Goal: Task Accomplishment & Management: Manage account settings

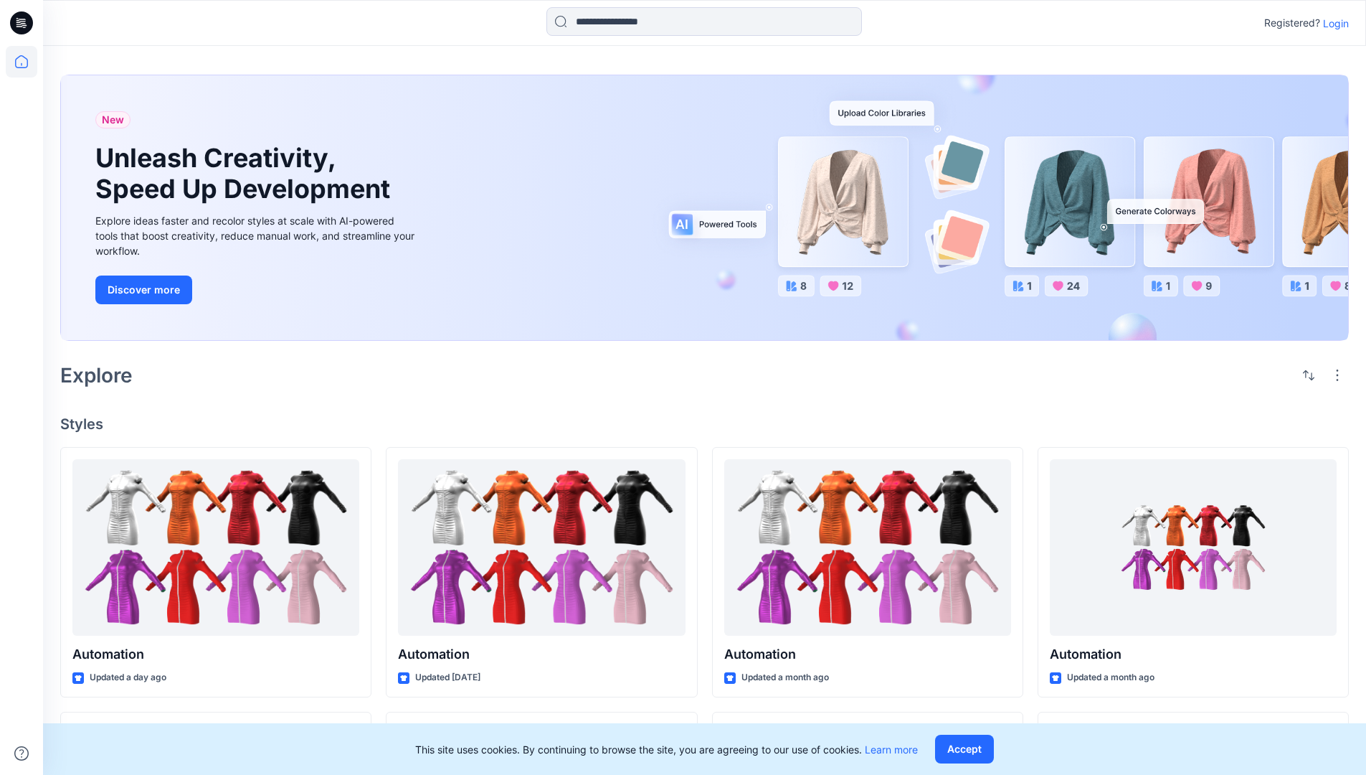
click at [1333, 23] on p "Login" at bounding box center [1336, 23] width 26 height 15
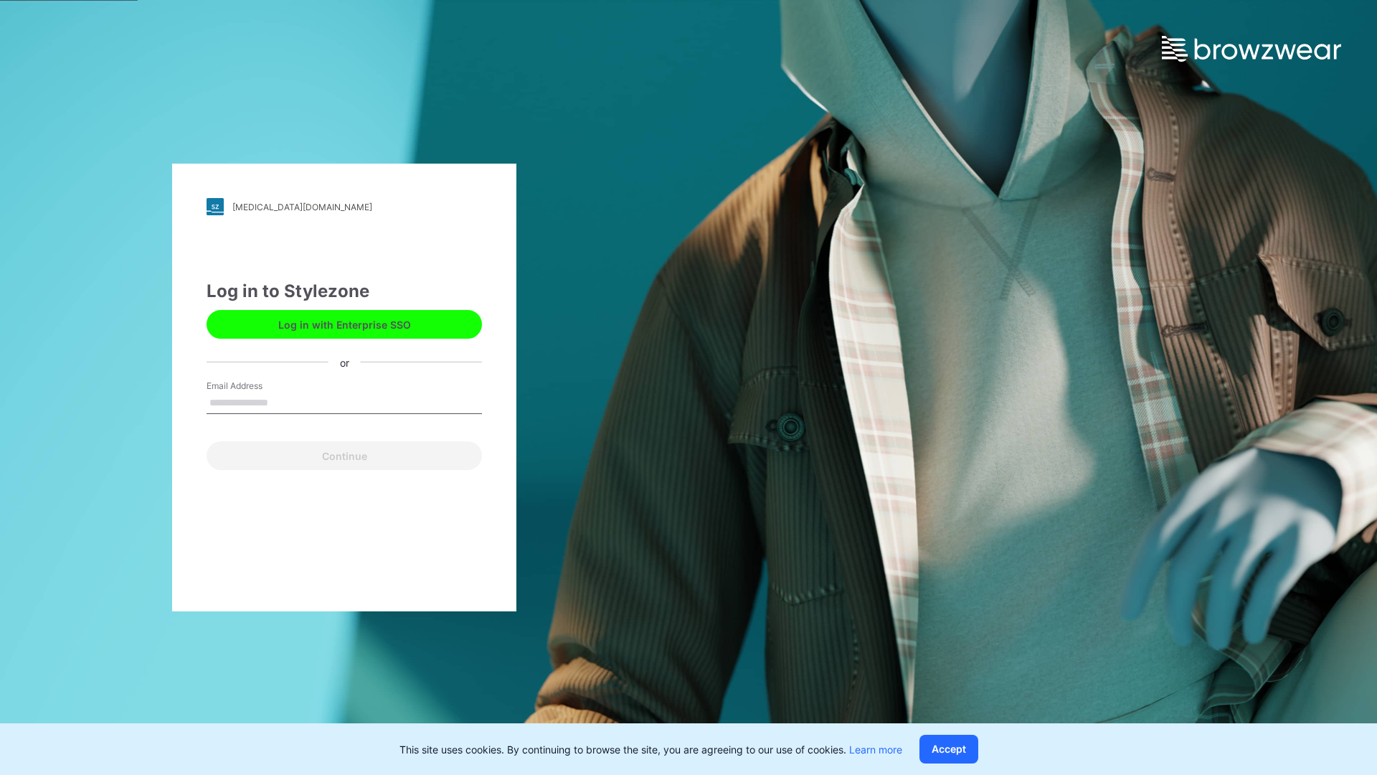
click at [283, 402] on input "Email Address" at bounding box center [344, 403] width 275 height 22
type input "**********"
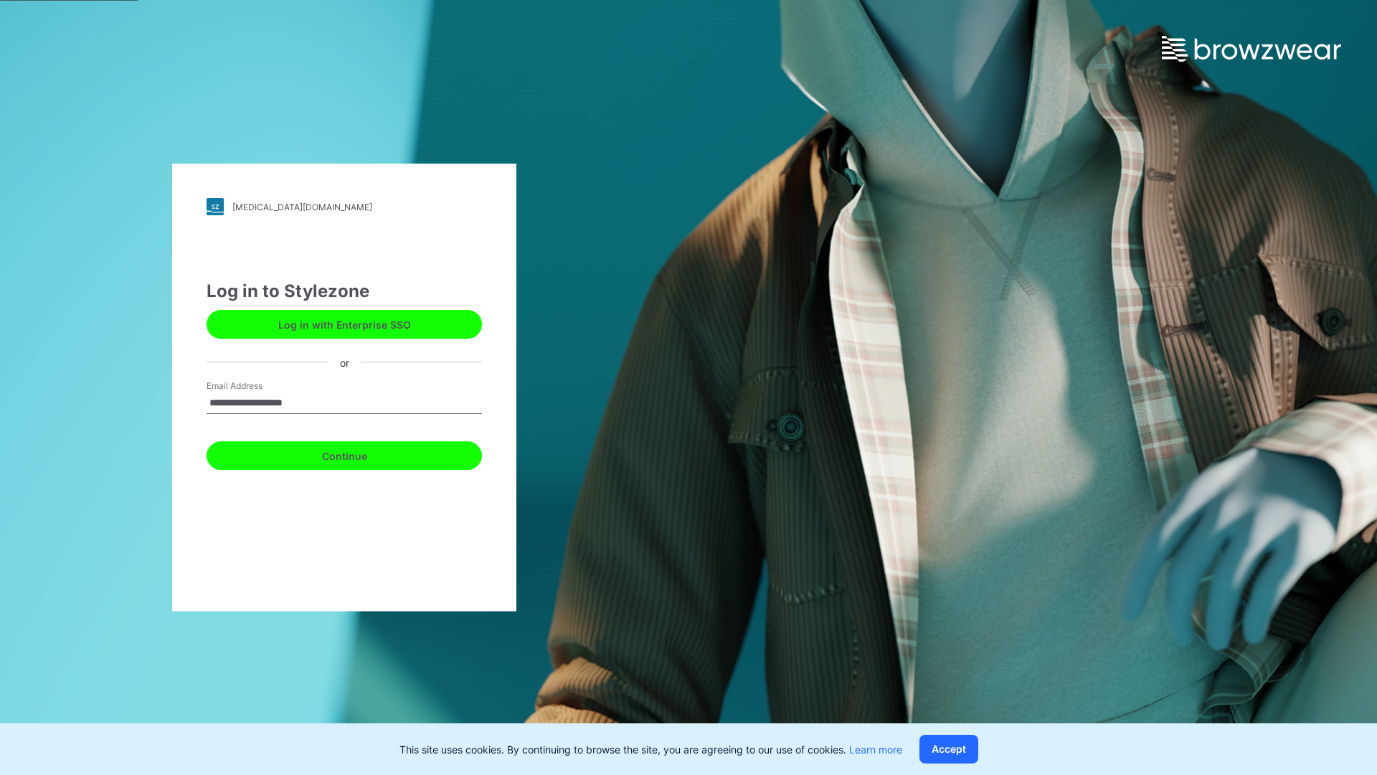
click at [360, 453] on button "Continue" at bounding box center [344, 455] width 275 height 29
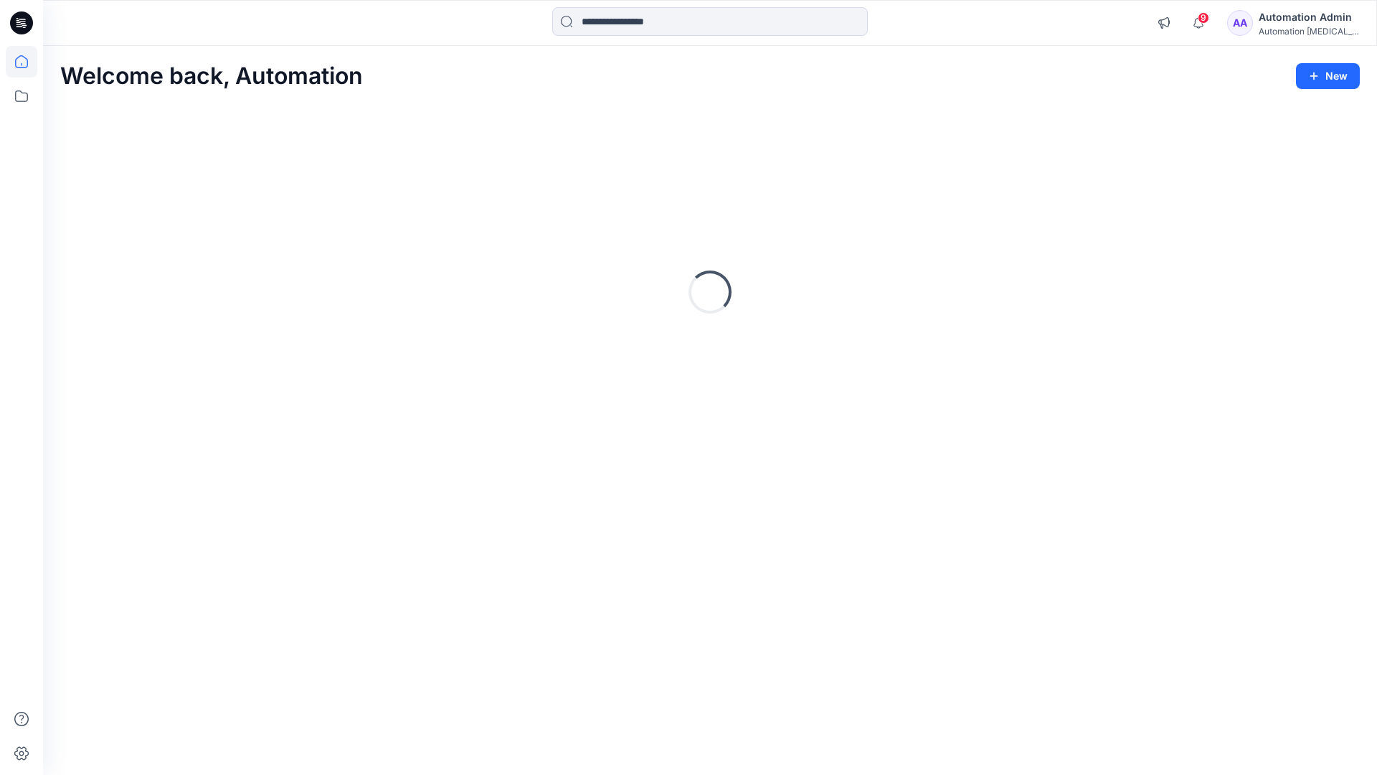
click at [27, 62] on icon at bounding box center [21, 61] width 13 height 13
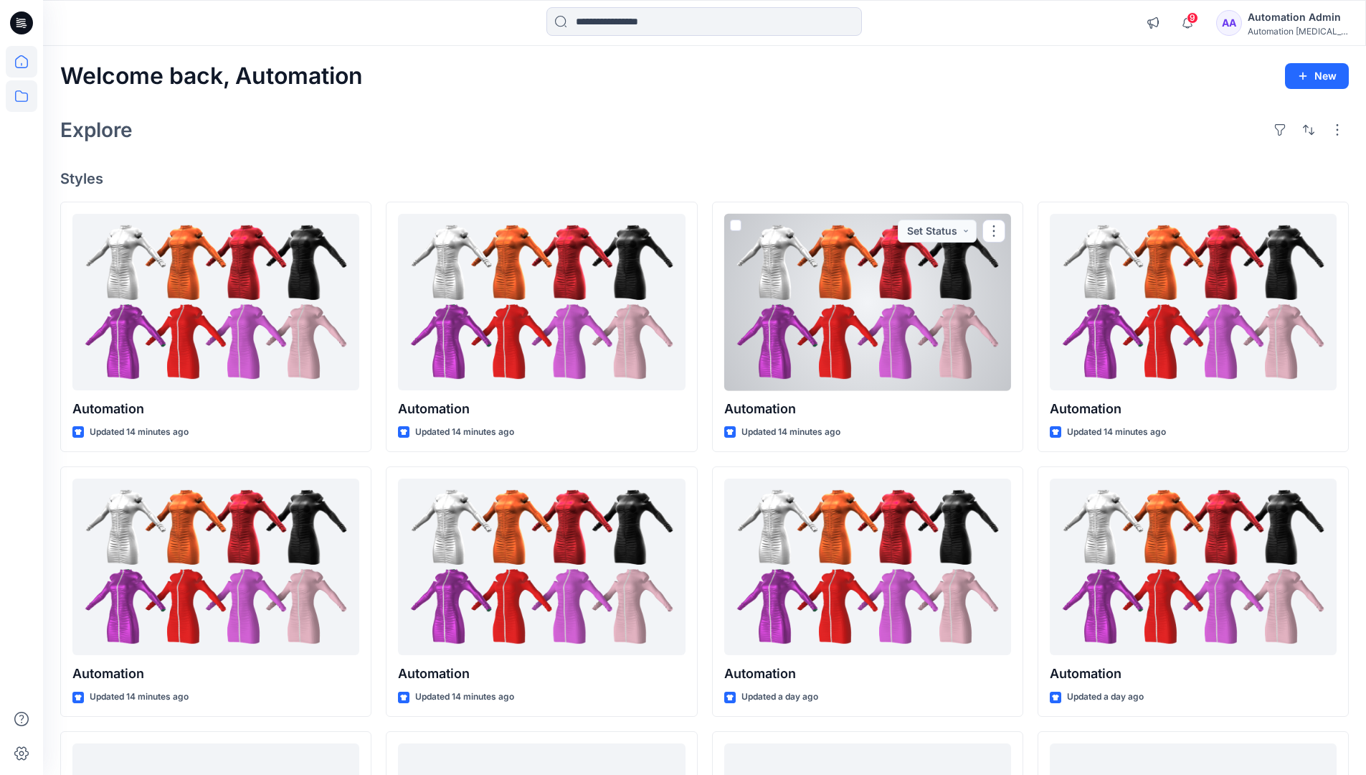
click at [25, 97] on icon at bounding box center [22, 96] width 32 height 32
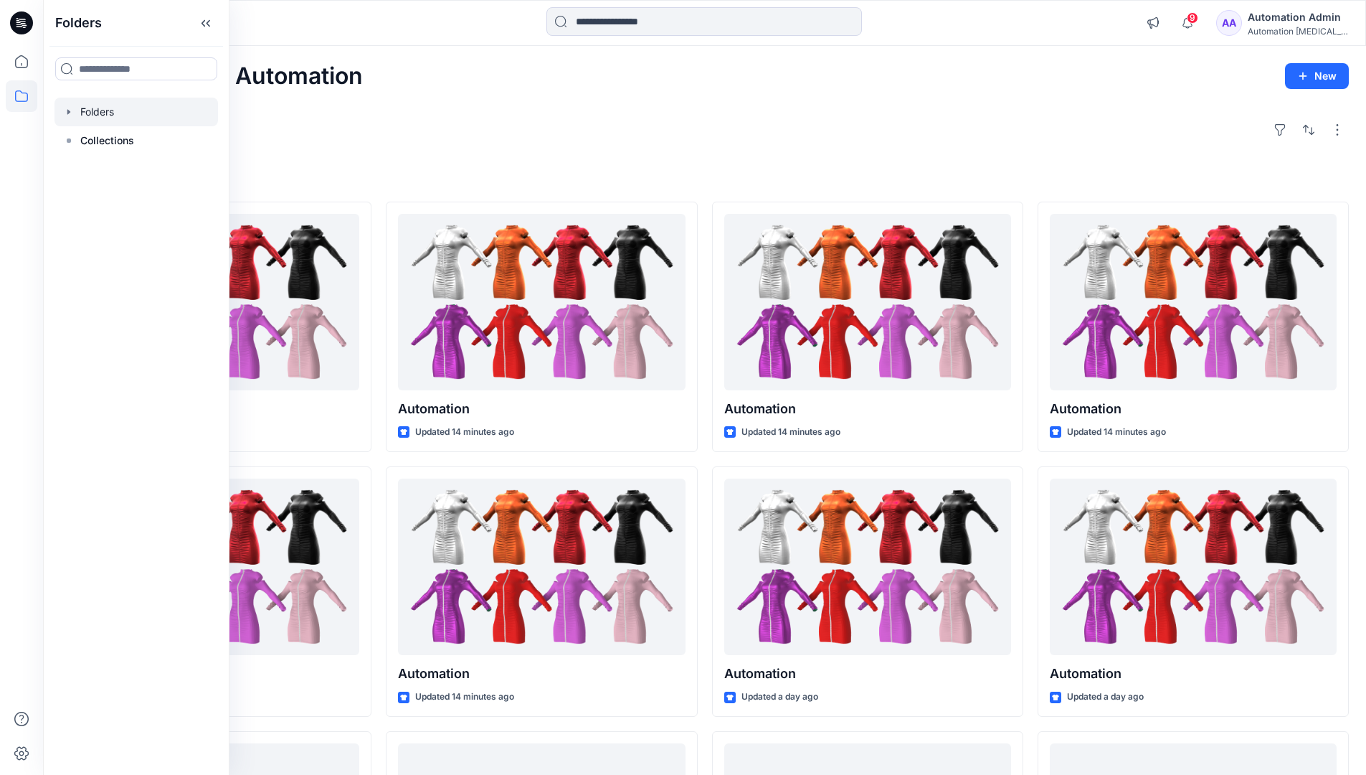
click at [90, 114] on div at bounding box center [137, 112] width 164 height 29
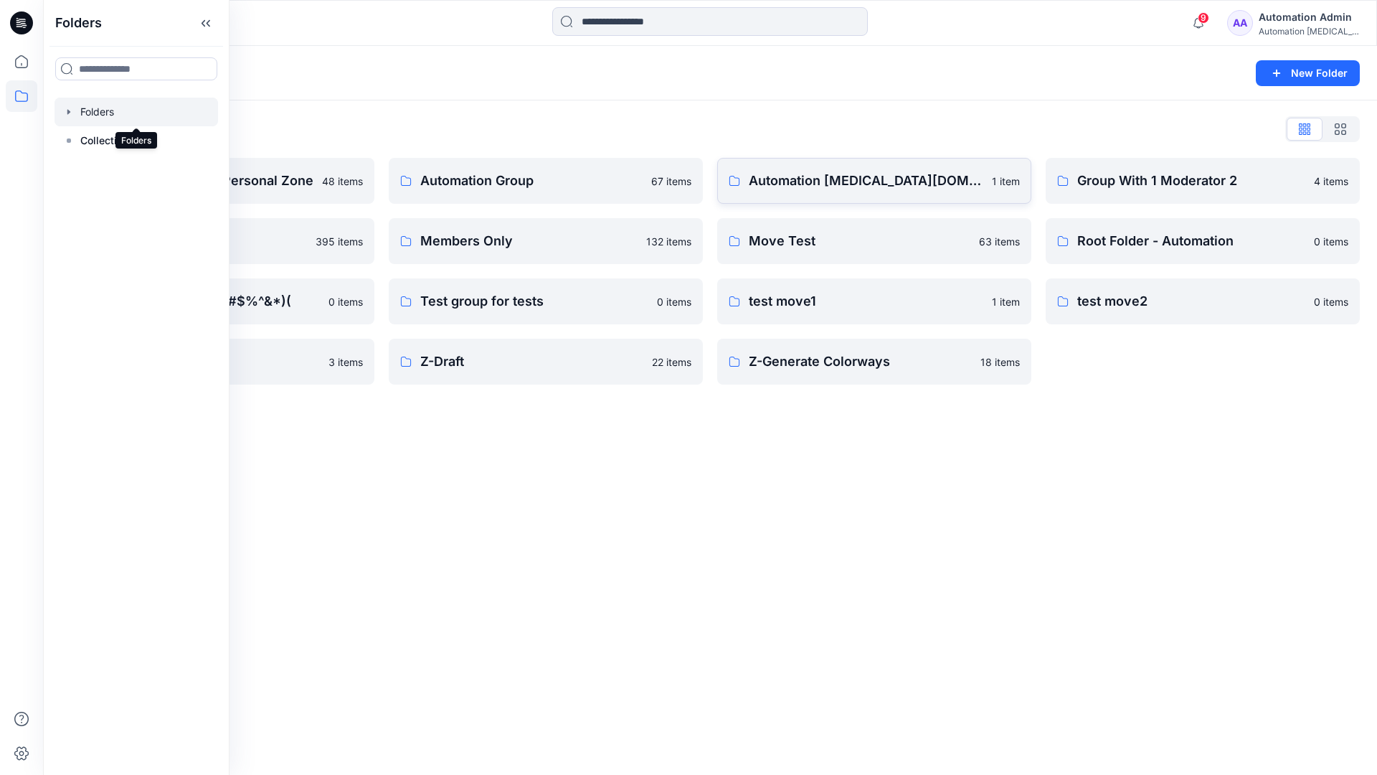
click at [838, 197] on link "Automation testim.io 1 item" at bounding box center [874, 181] width 314 height 46
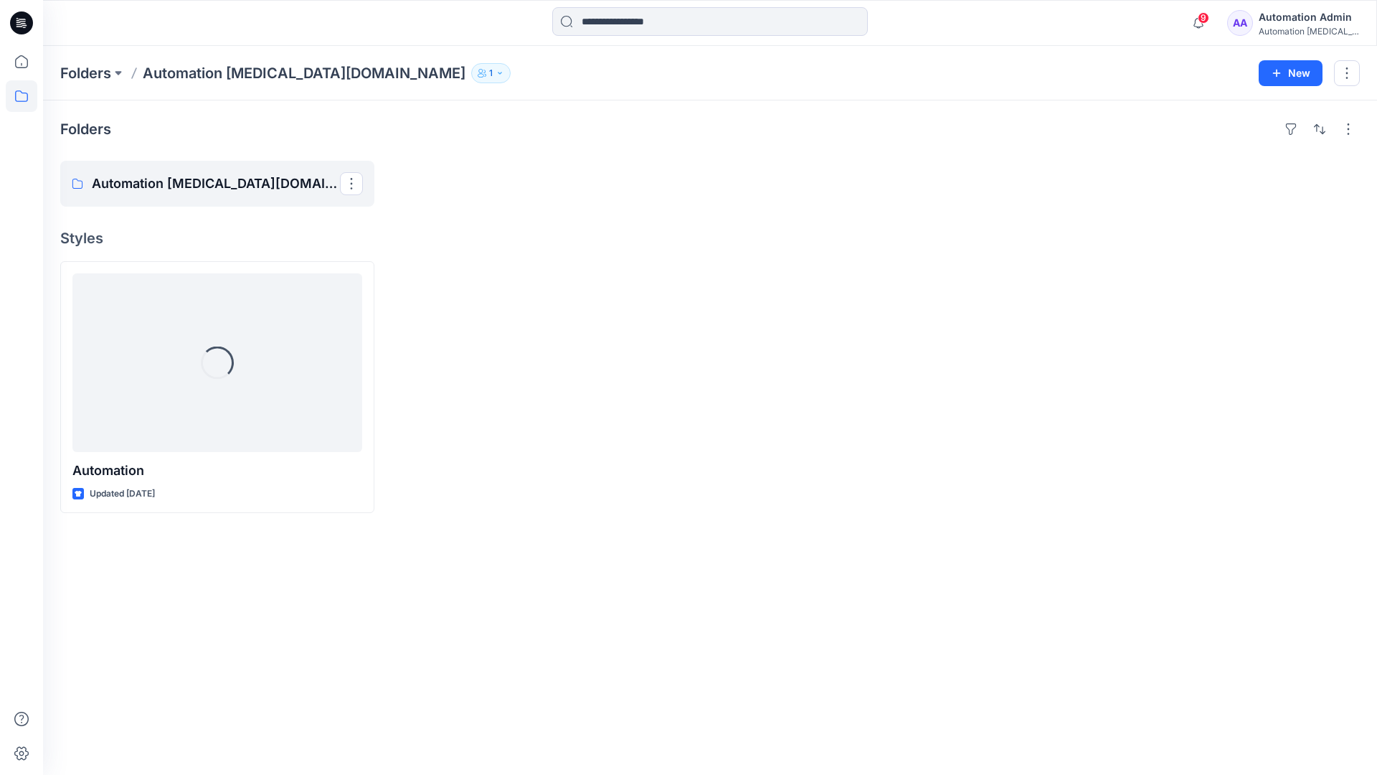
click at [193, 191] on p "Automation testim.io Board" at bounding box center [216, 184] width 248 height 20
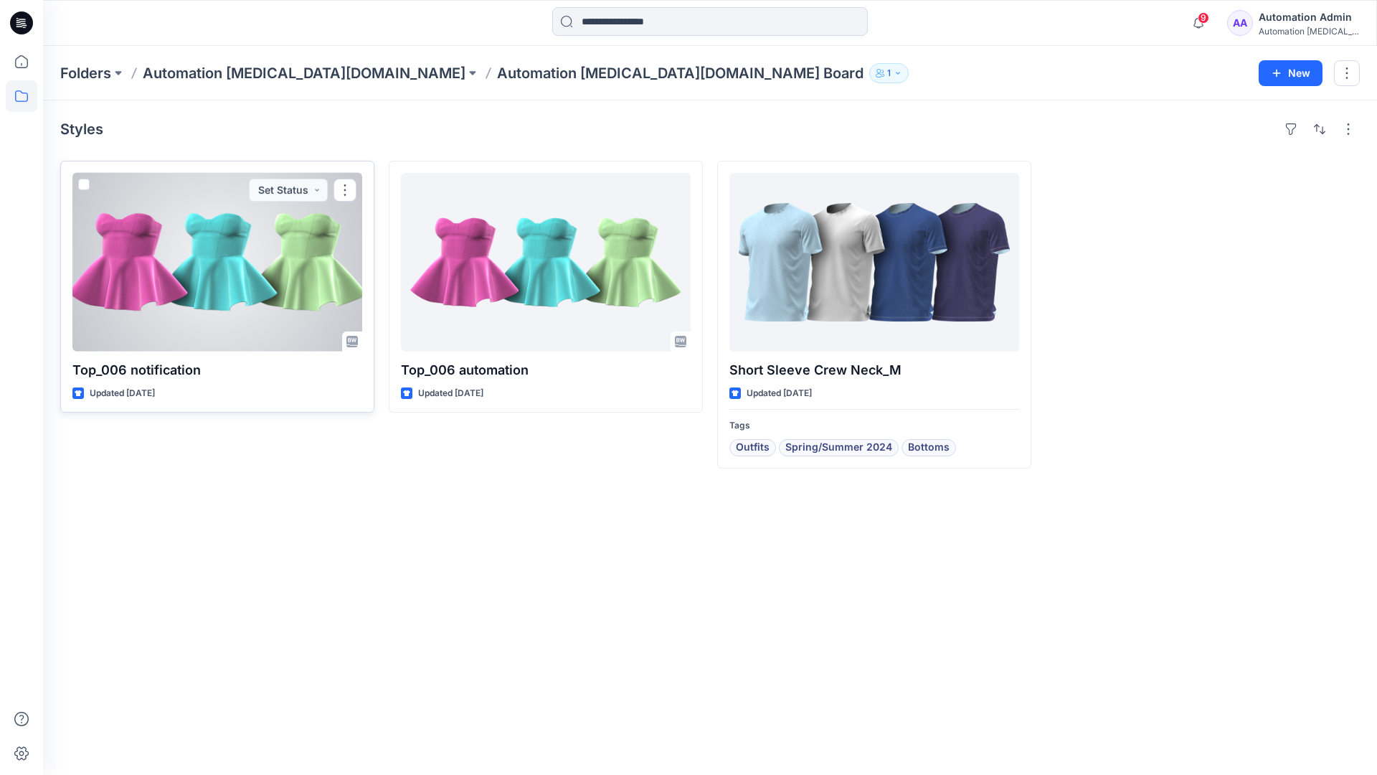
click at [88, 186] on span at bounding box center [83, 184] width 11 height 11
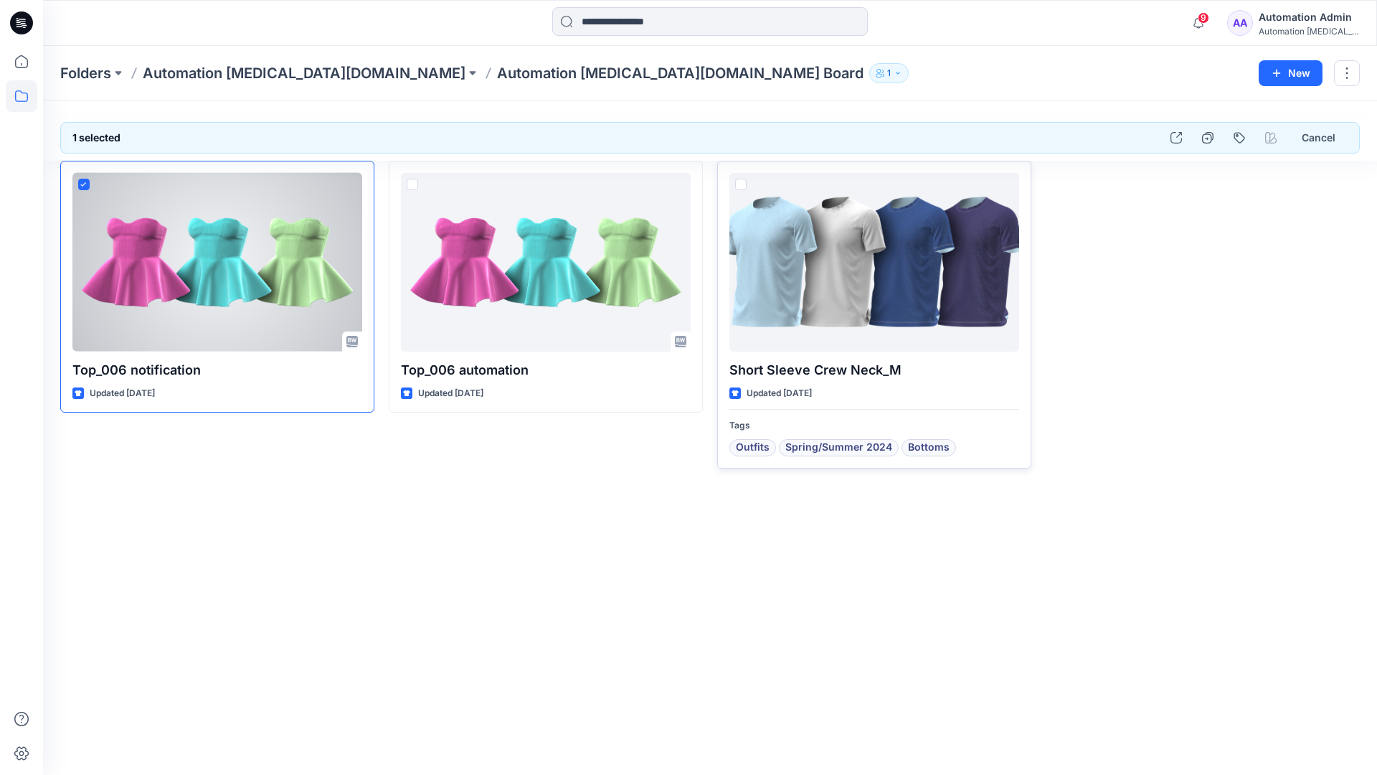
click at [743, 183] on span at bounding box center [740, 184] width 11 height 11
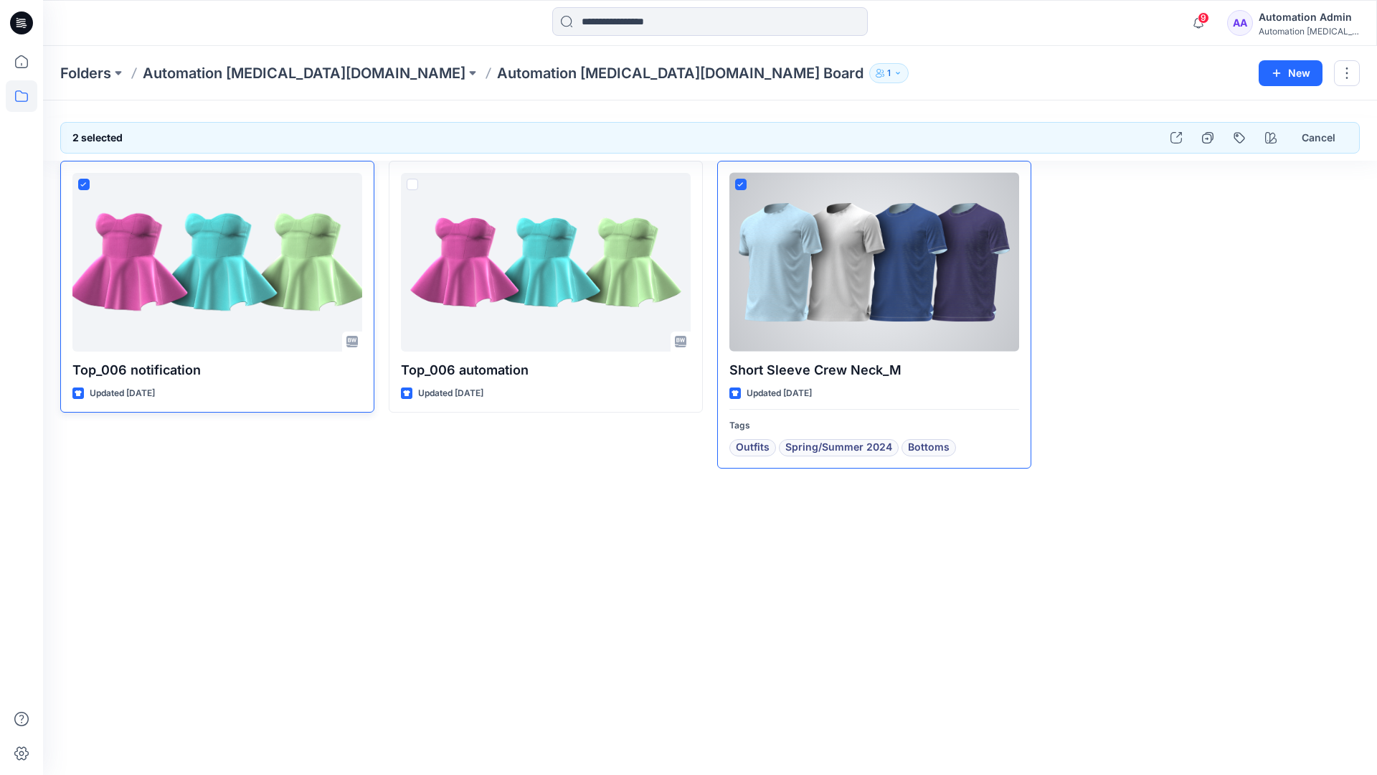
click at [86, 185] on icon at bounding box center [83, 184] width 6 height 5
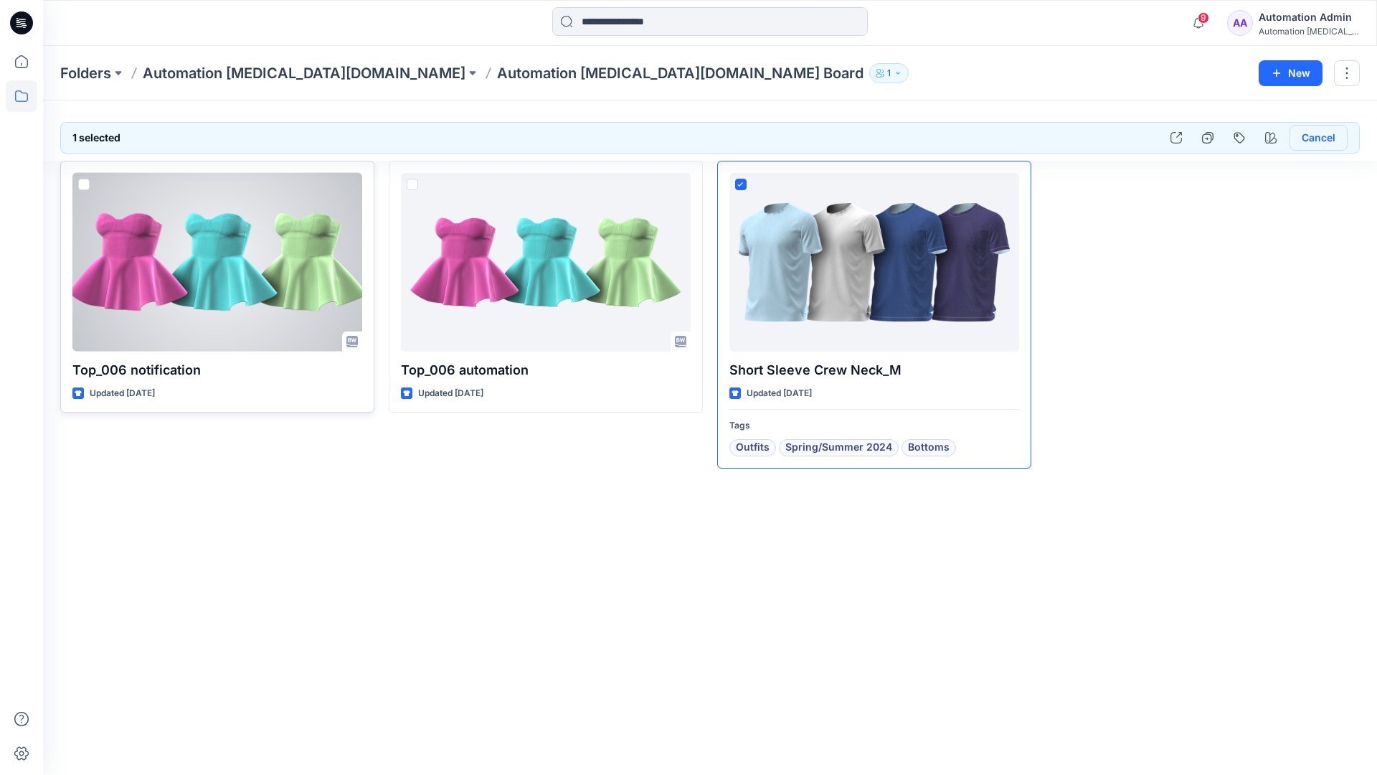
click at [1313, 139] on button "Cancel" at bounding box center [1319, 138] width 58 height 26
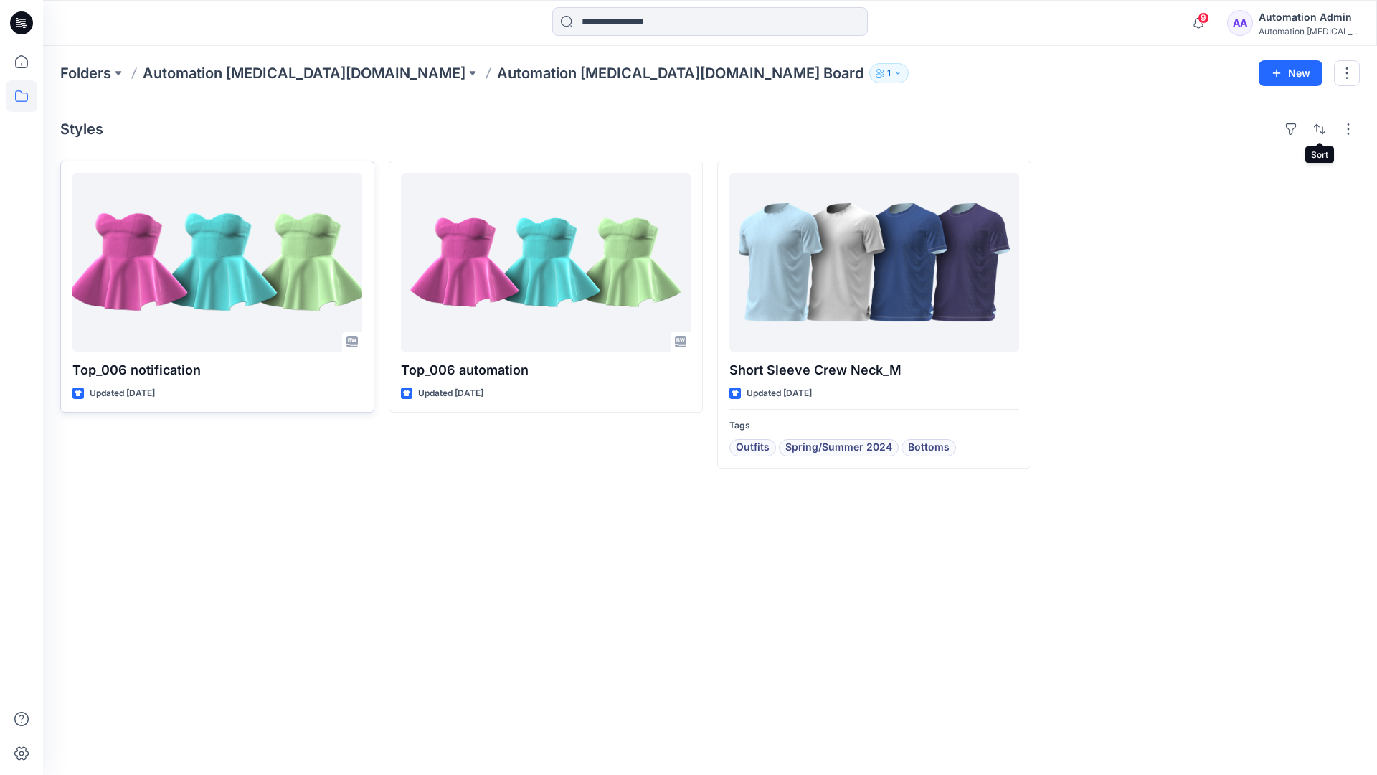
click at [1297, 27] on div "Automation [MEDICAL_DATA]..." at bounding box center [1309, 31] width 100 height 11
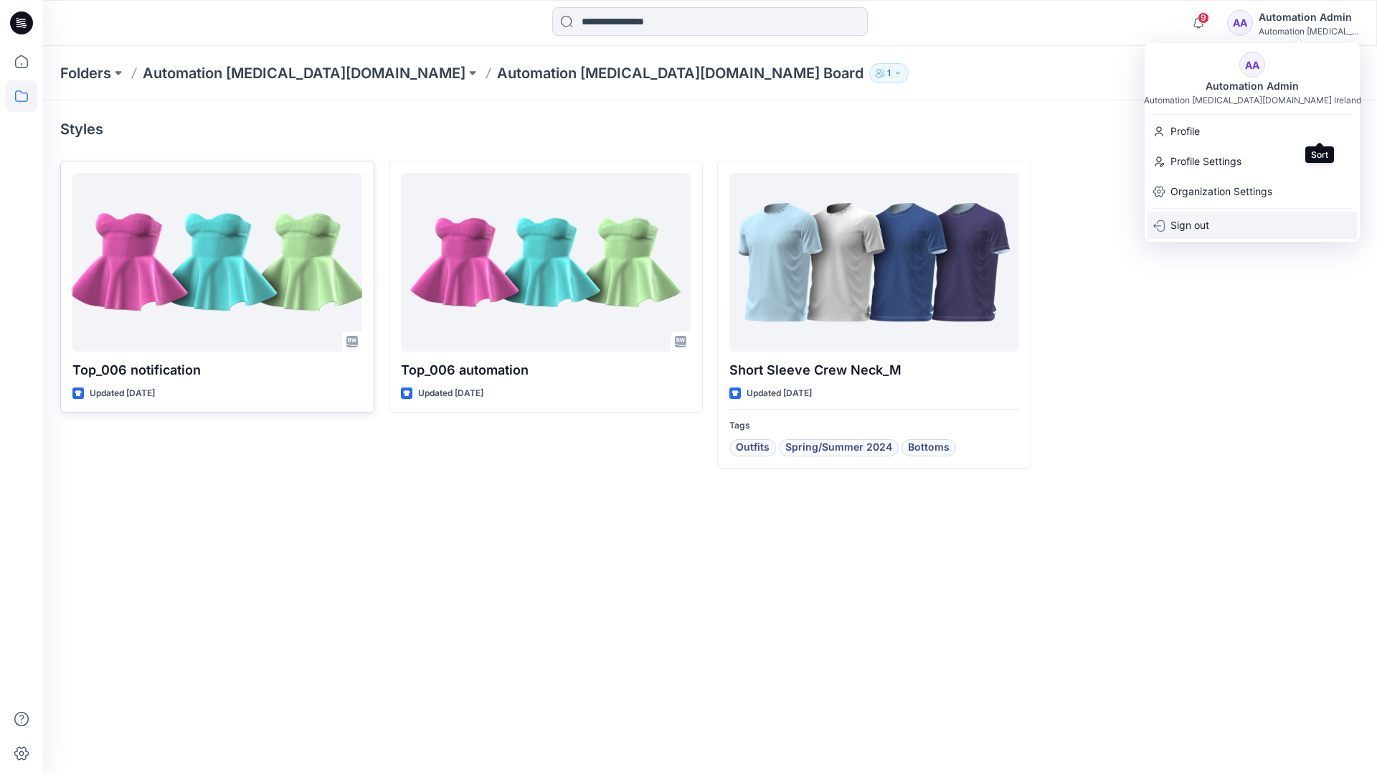
click at [1201, 224] on p "Sign out" at bounding box center [1190, 225] width 39 height 27
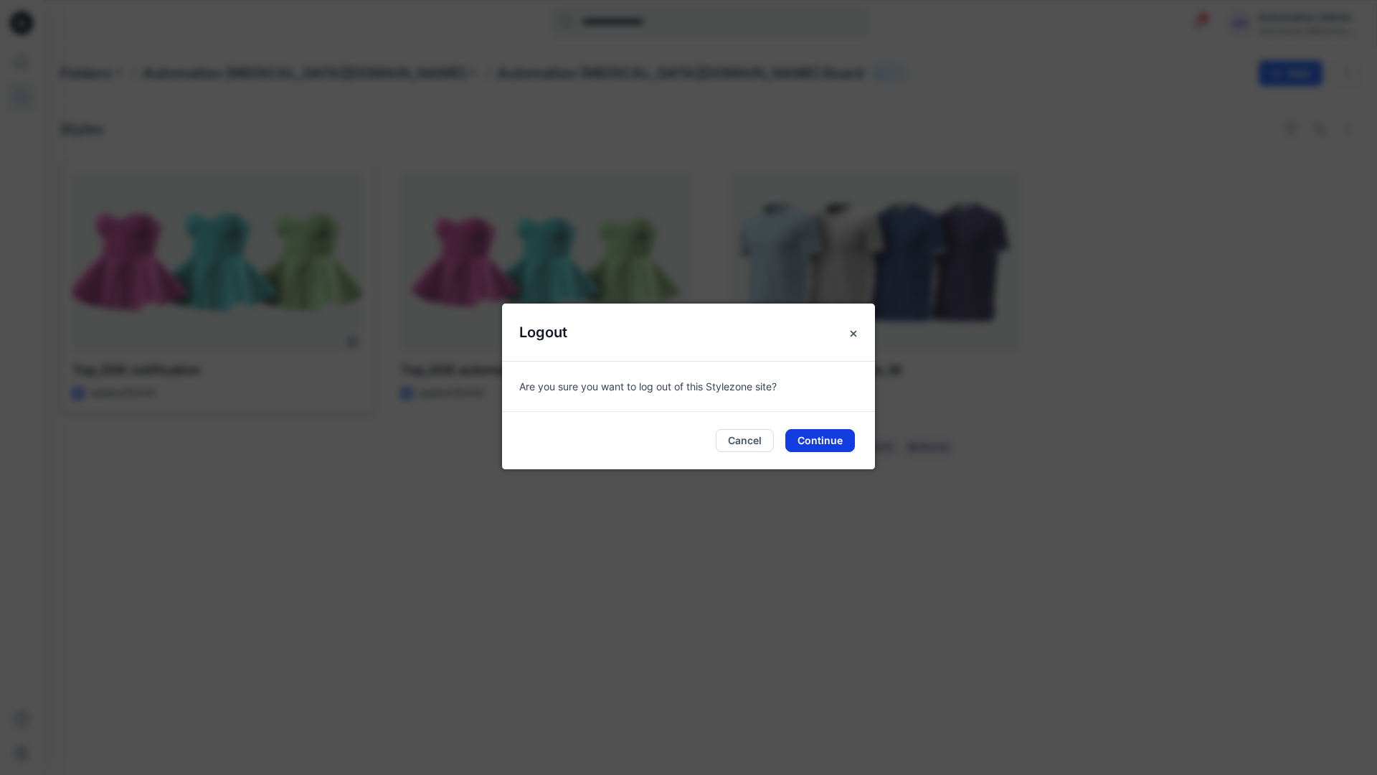
click at [840, 435] on button "Continue" at bounding box center [820, 440] width 70 height 23
